Goal: Find specific page/section: Go to known website

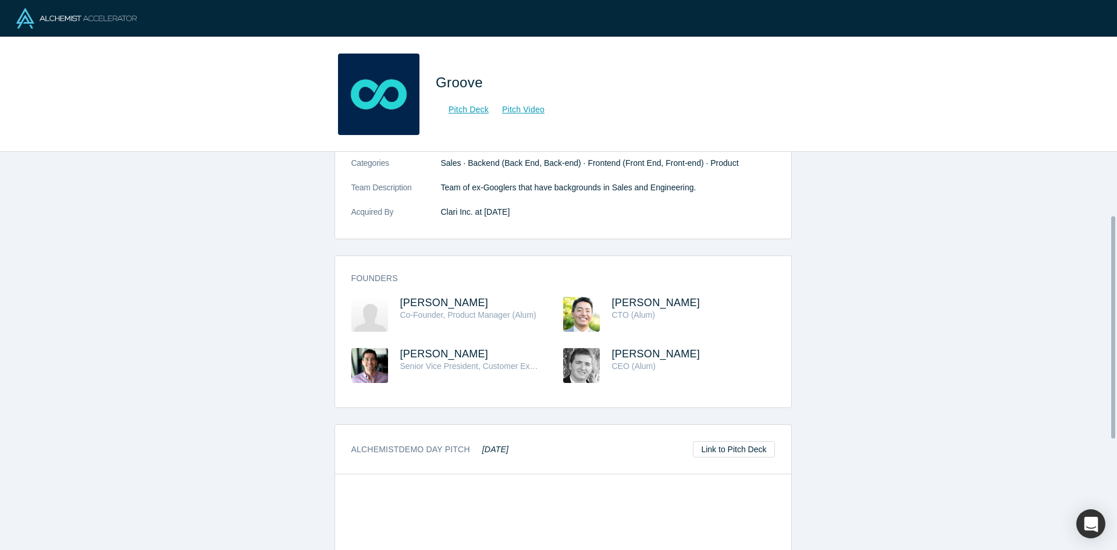
scroll to position [116, 0]
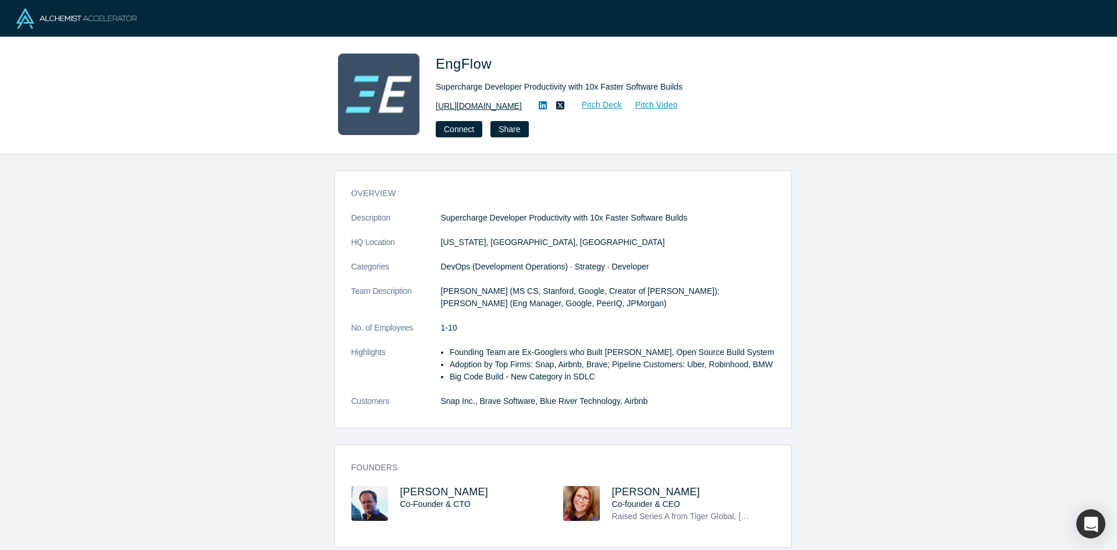
click at [471, 105] on link "[URL][DOMAIN_NAME]" at bounding box center [479, 106] width 86 height 12
